Goal: Communication & Community: Answer question/provide support

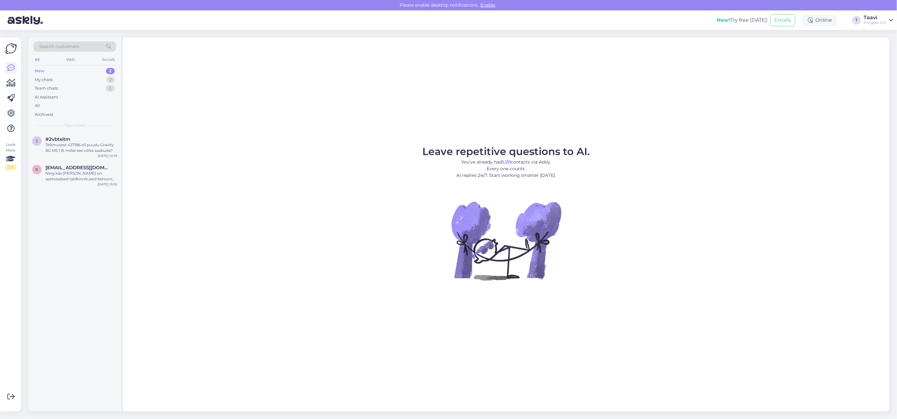
click at [88, 71] on div "New 2" at bounding box center [74, 71] width 83 height 9
click at [79, 147] on div "Tellimusest 427186 oli puudu Gravity BG MS 1 B, millal see võiks saabuda?" at bounding box center [81, 147] width 72 height 11
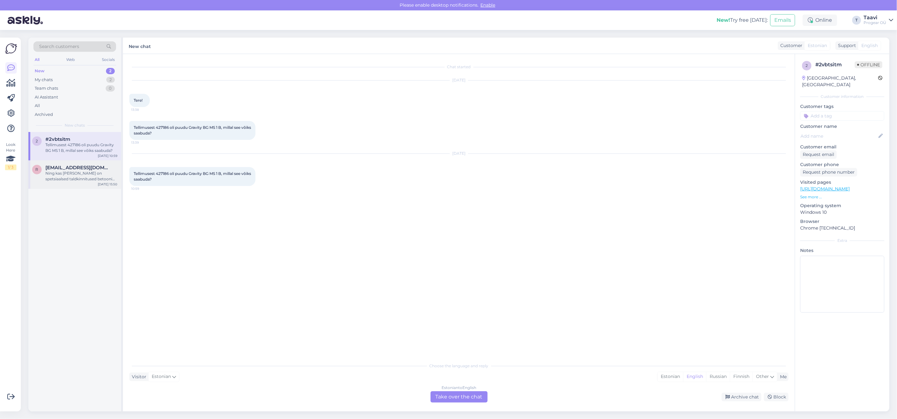
click at [87, 166] on span "[EMAIL_ADDRESS][DOMAIN_NAME]" at bounding box center [78, 168] width 66 height 6
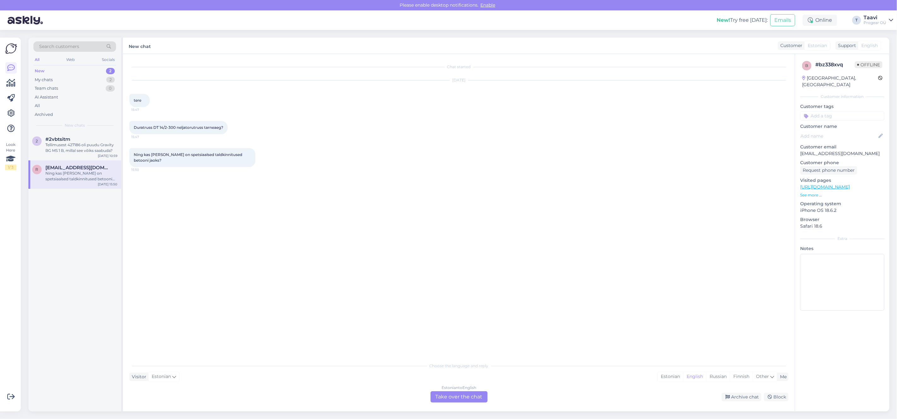
click at [55, 71] on div "New 2" at bounding box center [74, 71] width 83 height 9
click at [63, 81] on div "My chats 2" at bounding box center [74, 79] width 83 height 9
click at [68, 72] on div "New 2" at bounding box center [74, 71] width 83 height 9
click at [68, 85] on div "Team chats 0" at bounding box center [74, 88] width 83 height 9
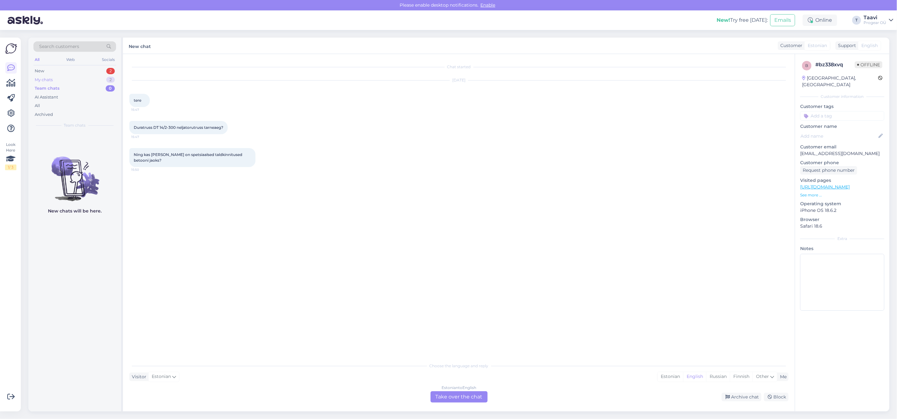
click at [73, 79] on div "My chats 2" at bounding box center [74, 79] width 83 height 9
click at [91, 180] on div "Hi I received from Omniva this tekst: Thank you for contacting us. The estimate…" at bounding box center [81, 175] width 72 height 11
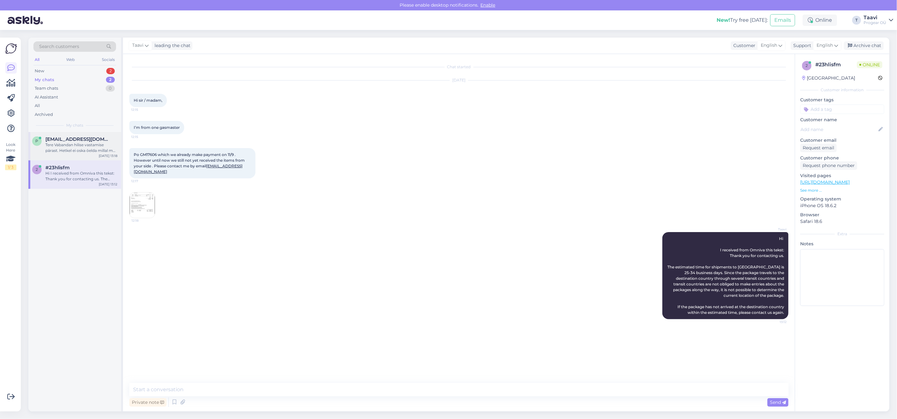
click at [85, 151] on div "Tere Vabandan hilise vastamise pärast. Hetkel ei oska öelda millal meil uus tel…" at bounding box center [81, 147] width 72 height 11
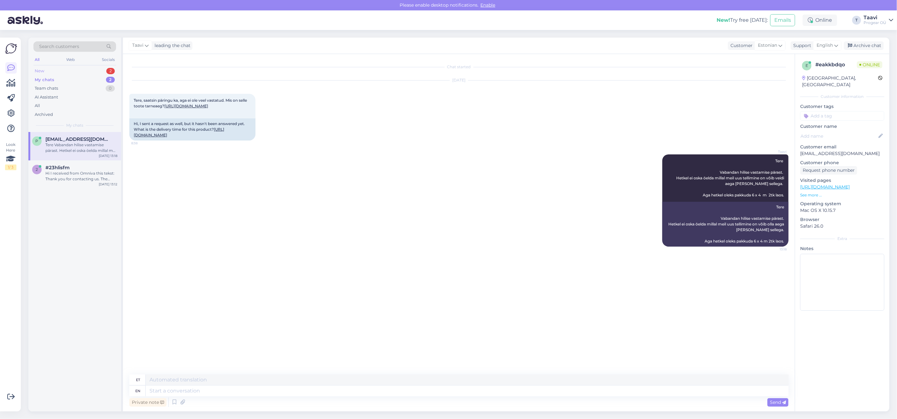
click at [73, 73] on div "New 2" at bounding box center [74, 71] width 83 height 9
